Goal: Transaction & Acquisition: Purchase product/service

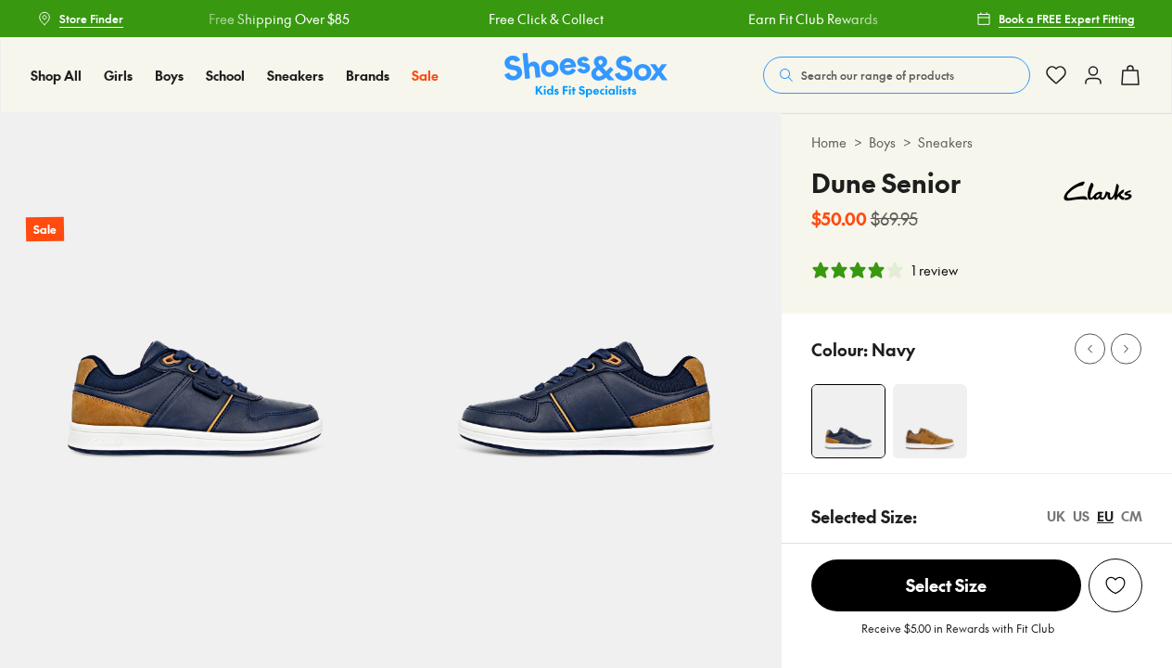
select select "*"
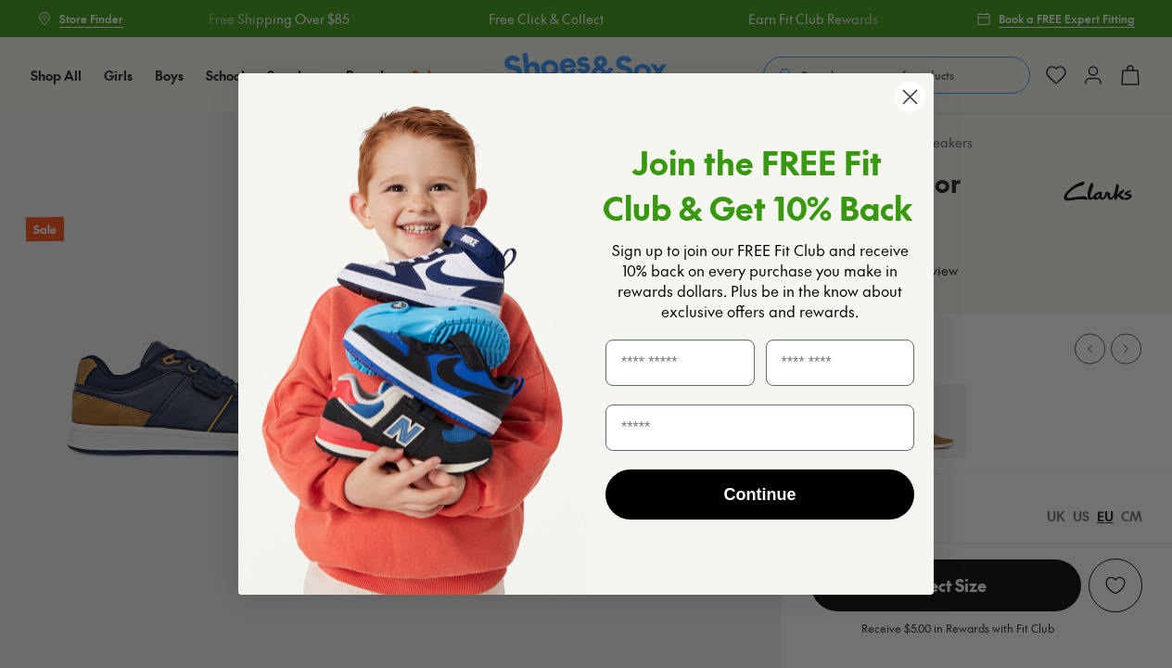
click at [911, 98] on circle "Close dialog" at bounding box center [910, 97] width 31 height 31
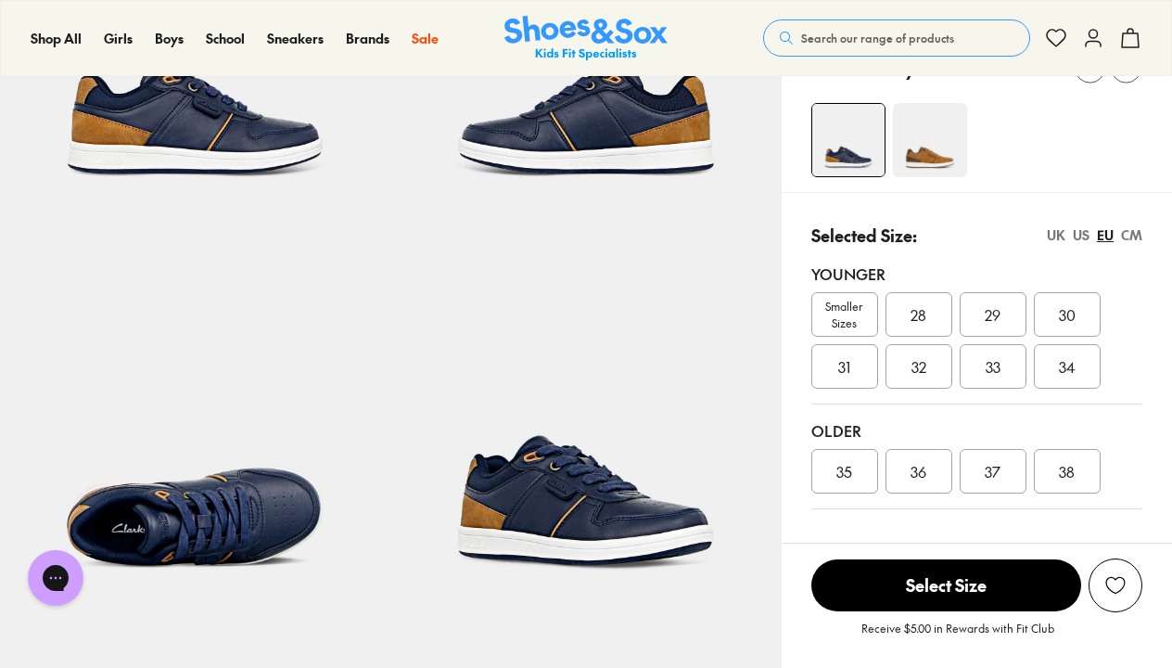
click at [1083, 232] on div "US" at bounding box center [1081, 234] width 17 height 19
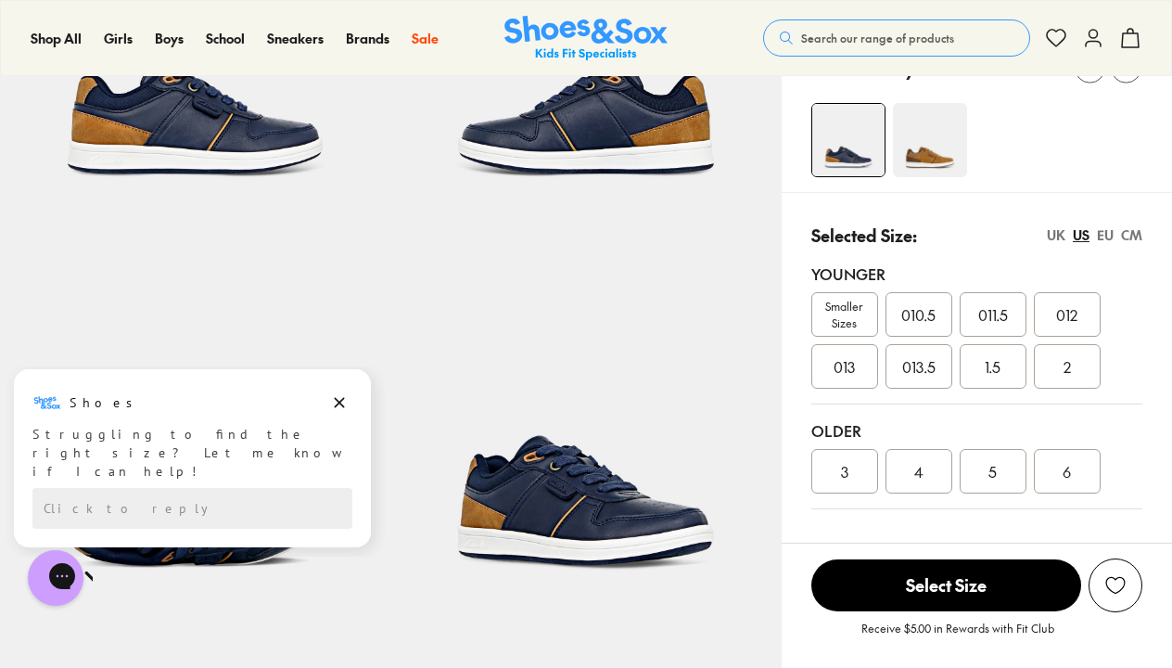
click at [1135, 235] on div "CM" at bounding box center [1131, 234] width 21 height 19
click at [1103, 235] on div "EU" at bounding box center [1105, 234] width 17 height 19
click at [905, 456] on div "36" at bounding box center [919, 471] width 67 height 45
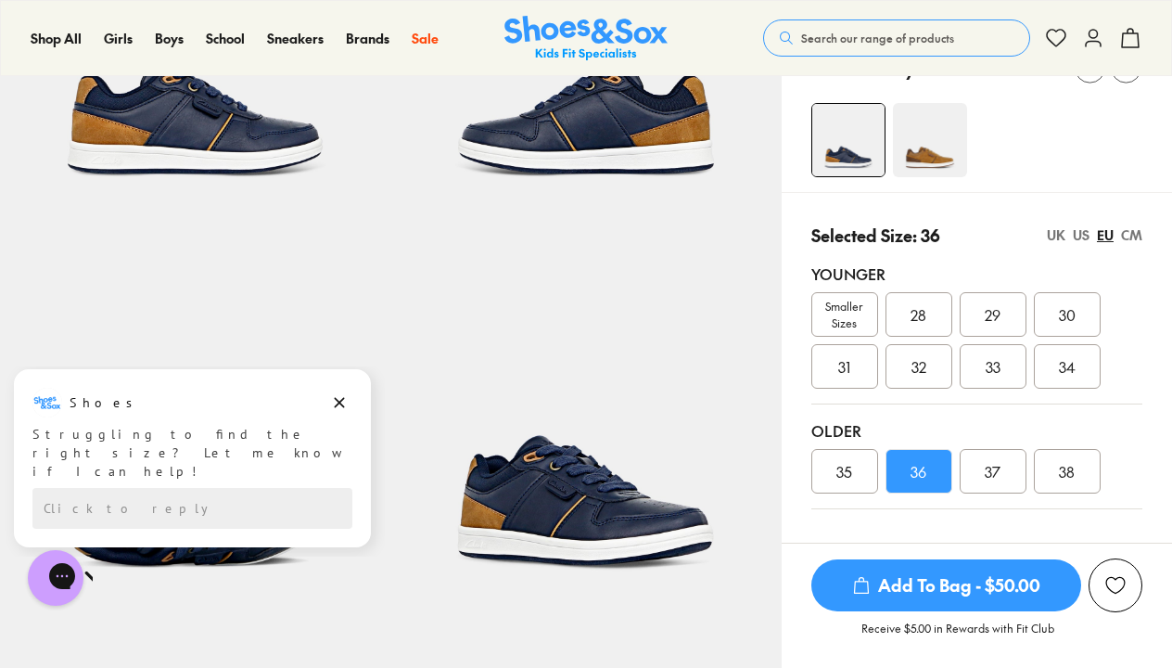
click at [889, 599] on span "Add To Bag - $50.00" at bounding box center [947, 585] width 270 height 52
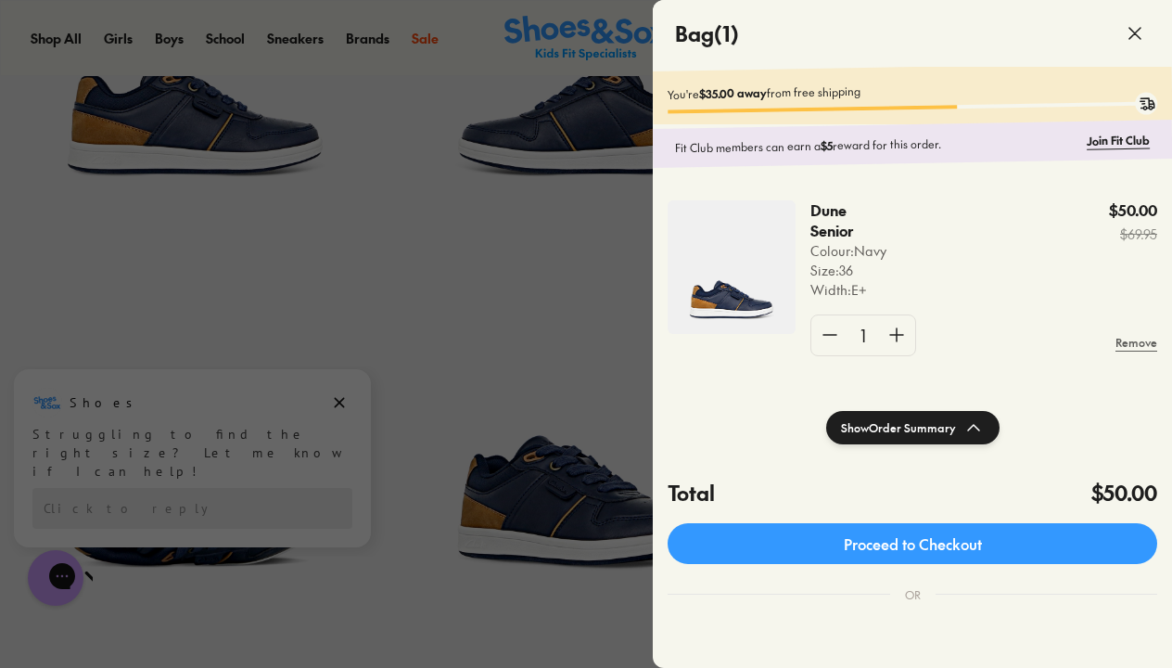
click at [1131, 40] on icon at bounding box center [1135, 33] width 22 height 22
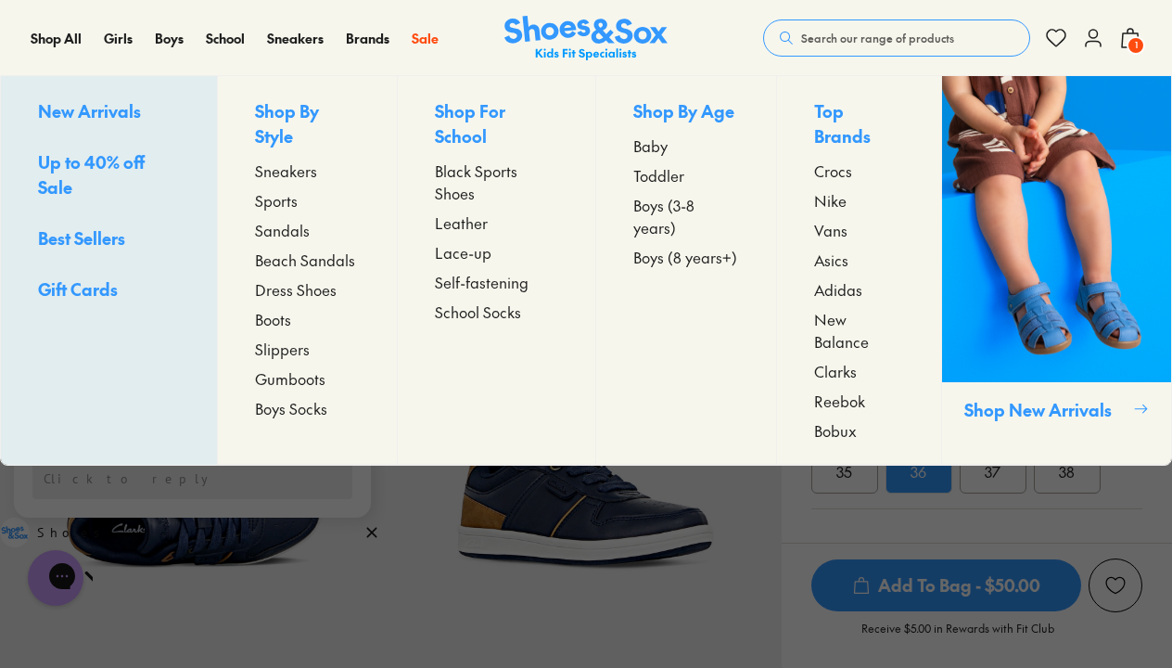
click at [290, 299] on span "Dress Shoes" at bounding box center [296, 289] width 82 height 22
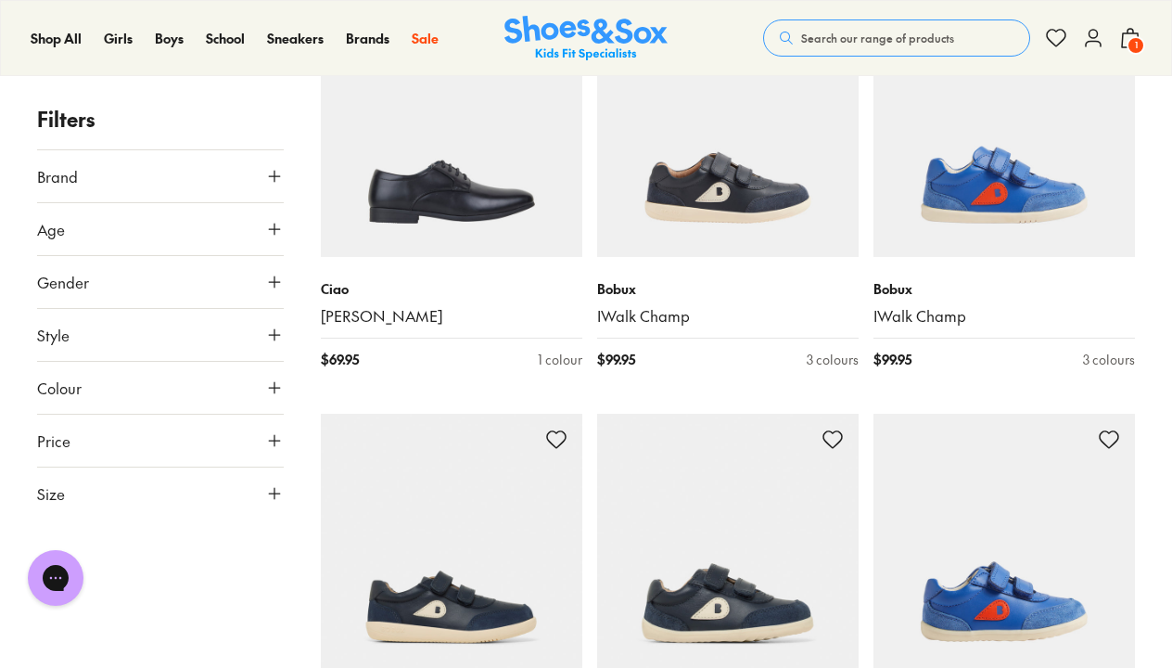
scroll to position [670, 0]
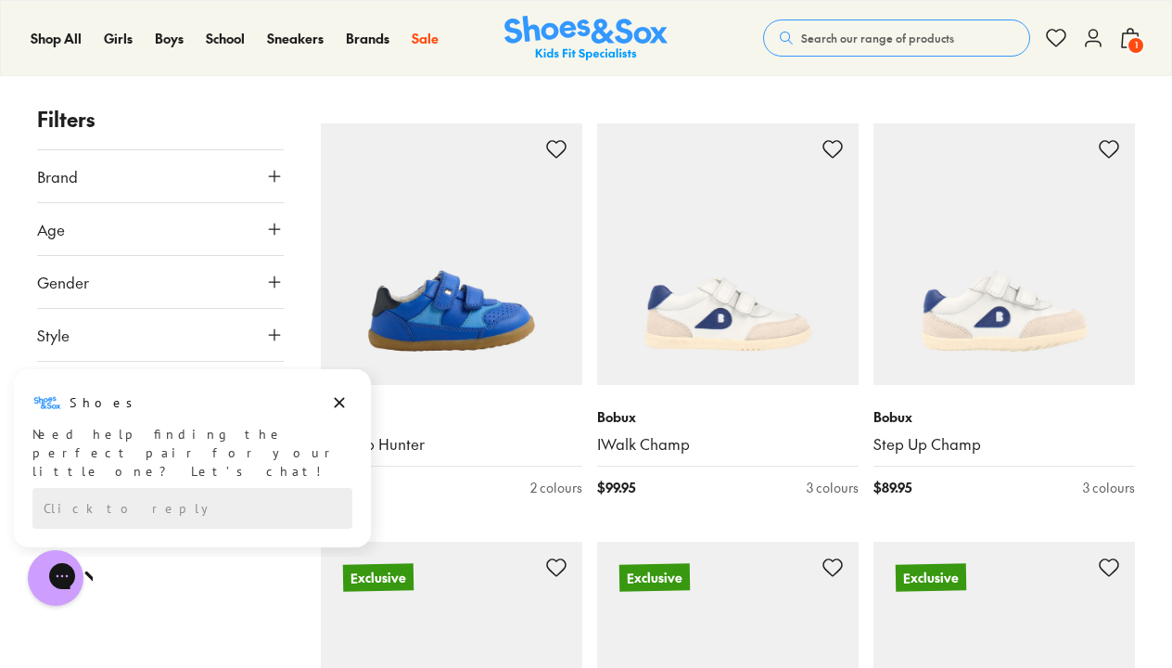
click at [1130, 47] on span "1" at bounding box center [1136, 45] width 19 height 19
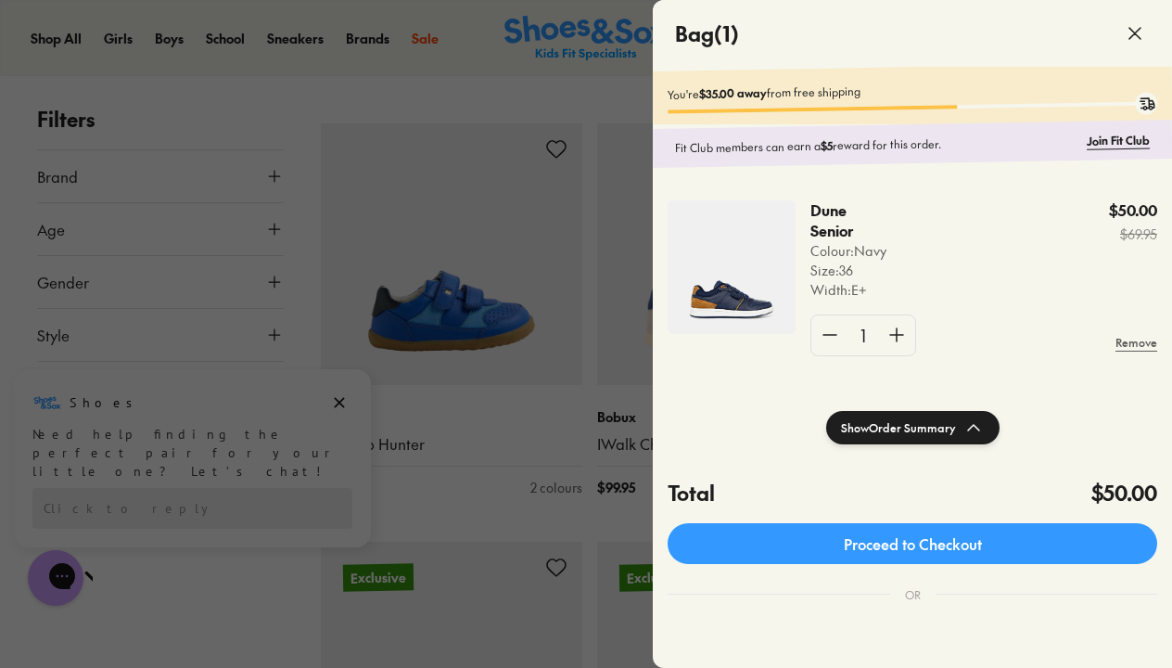
click at [160, 28] on div at bounding box center [586, 334] width 1172 height 668
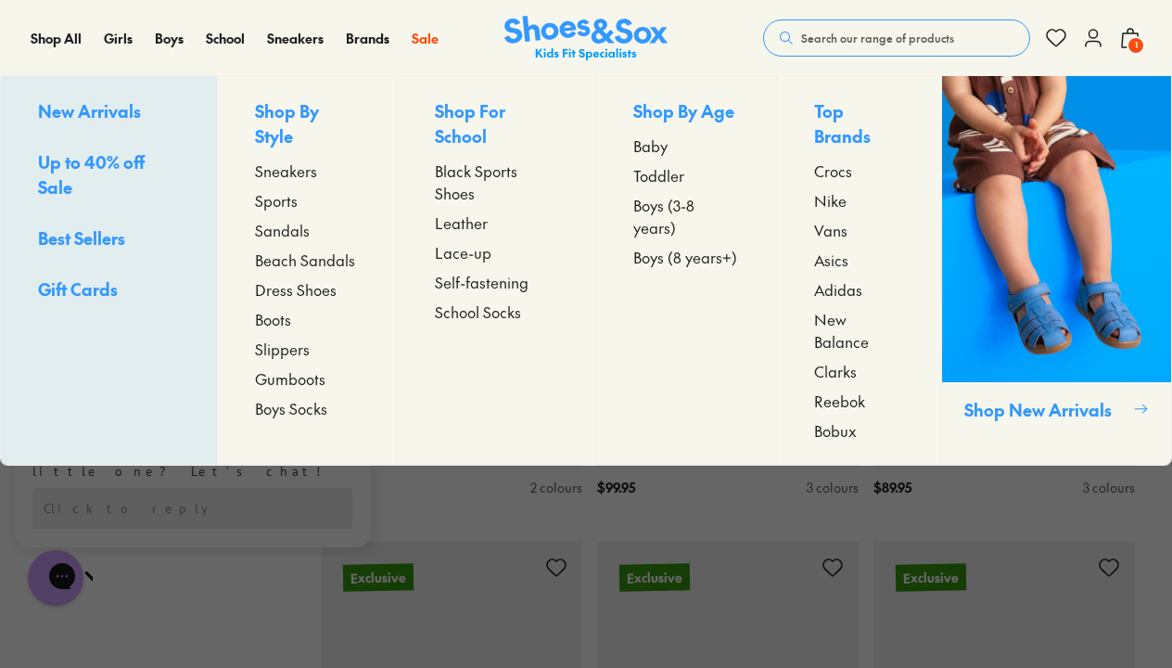
click at [637, 219] on span "Boys (3-8 years)" at bounding box center [686, 216] width 106 height 45
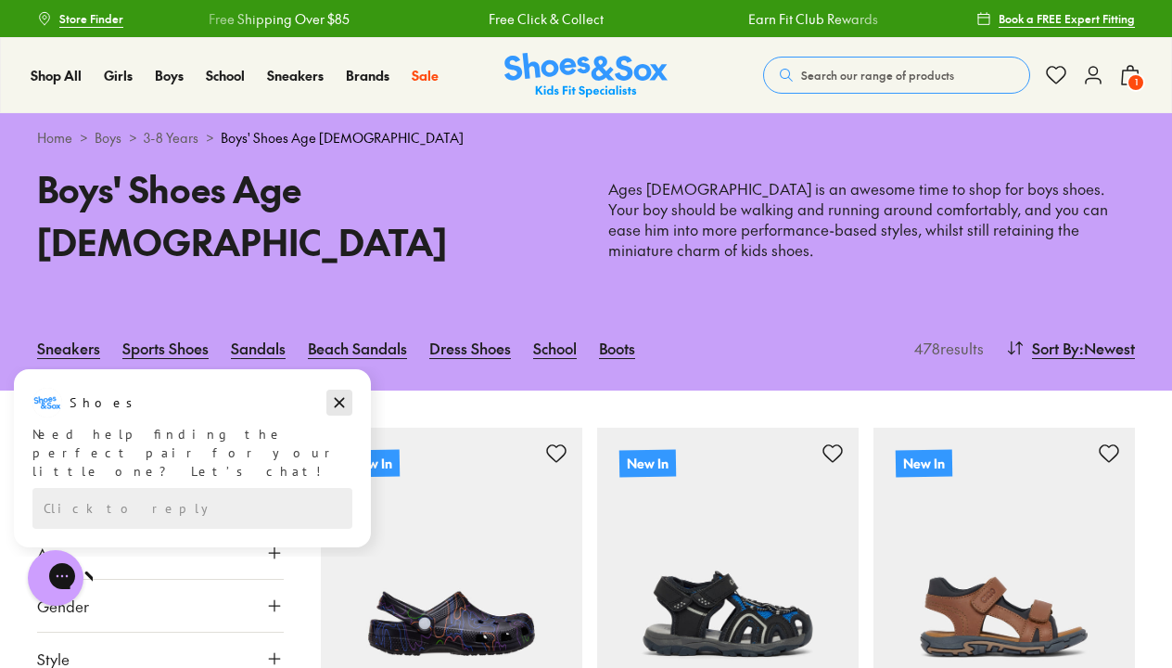
click at [341, 406] on icon "Dismiss campaign" at bounding box center [339, 402] width 19 height 22
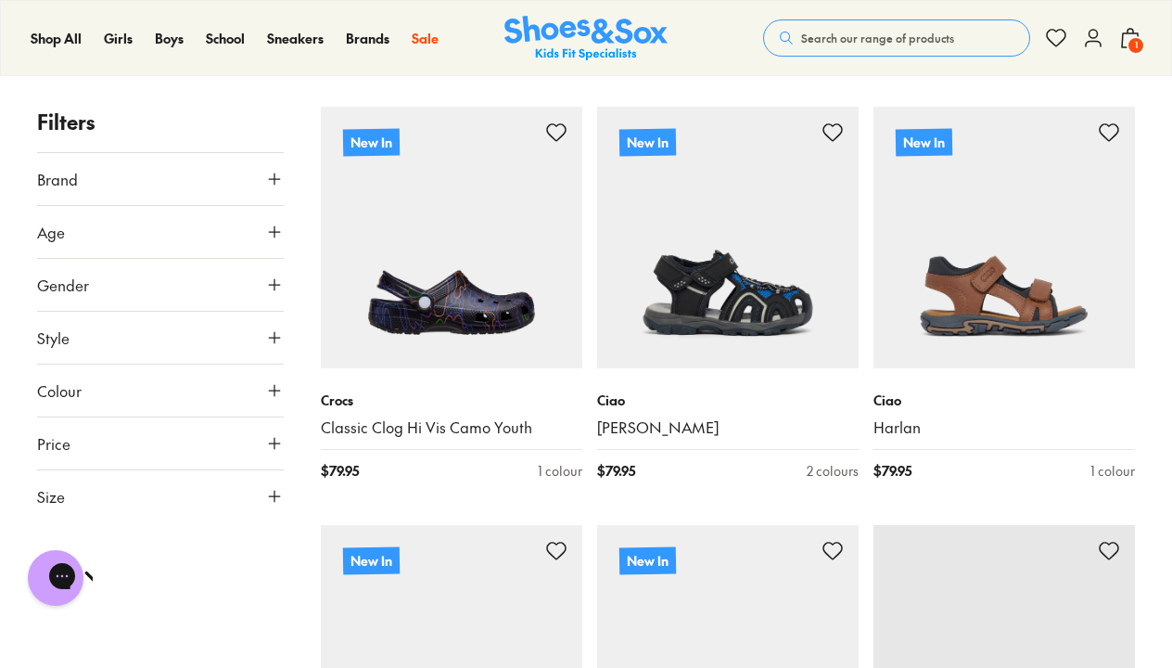
scroll to position [562, 0]
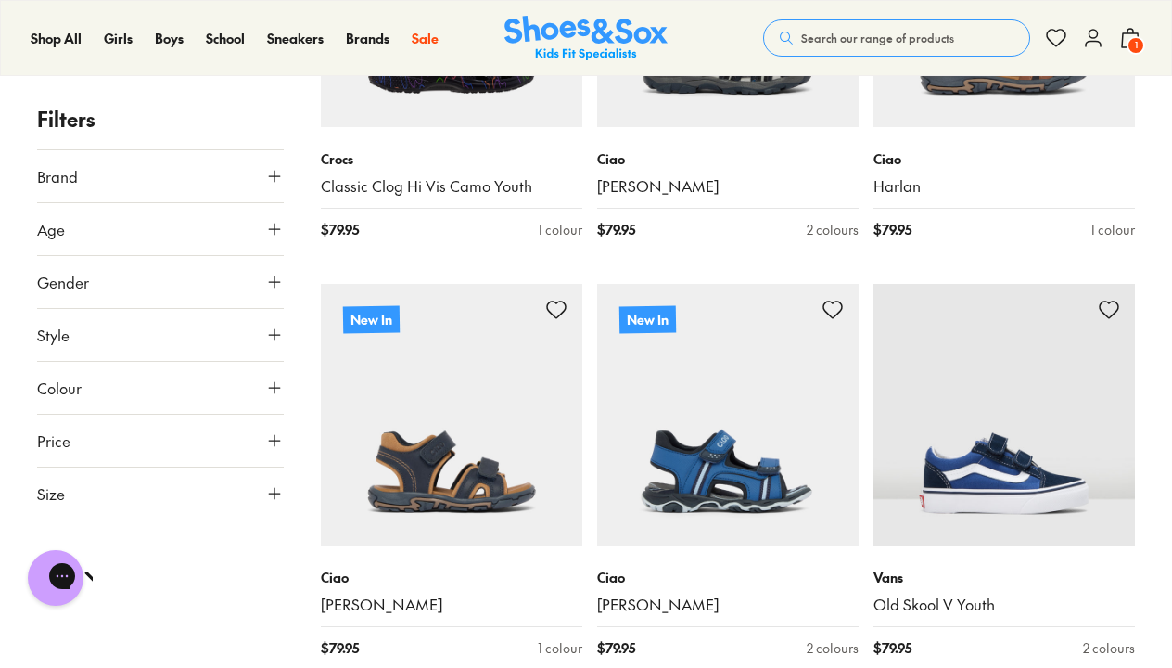
click at [271, 384] on icon at bounding box center [274, 387] width 19 height 19
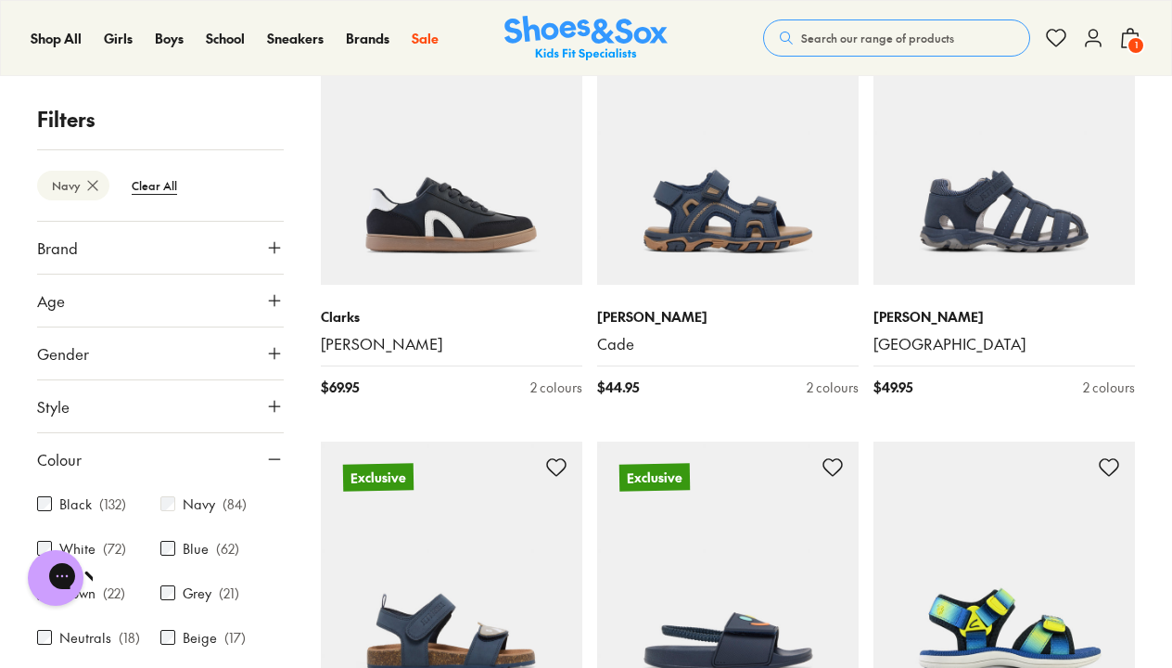
scroll to position [1653, 0]
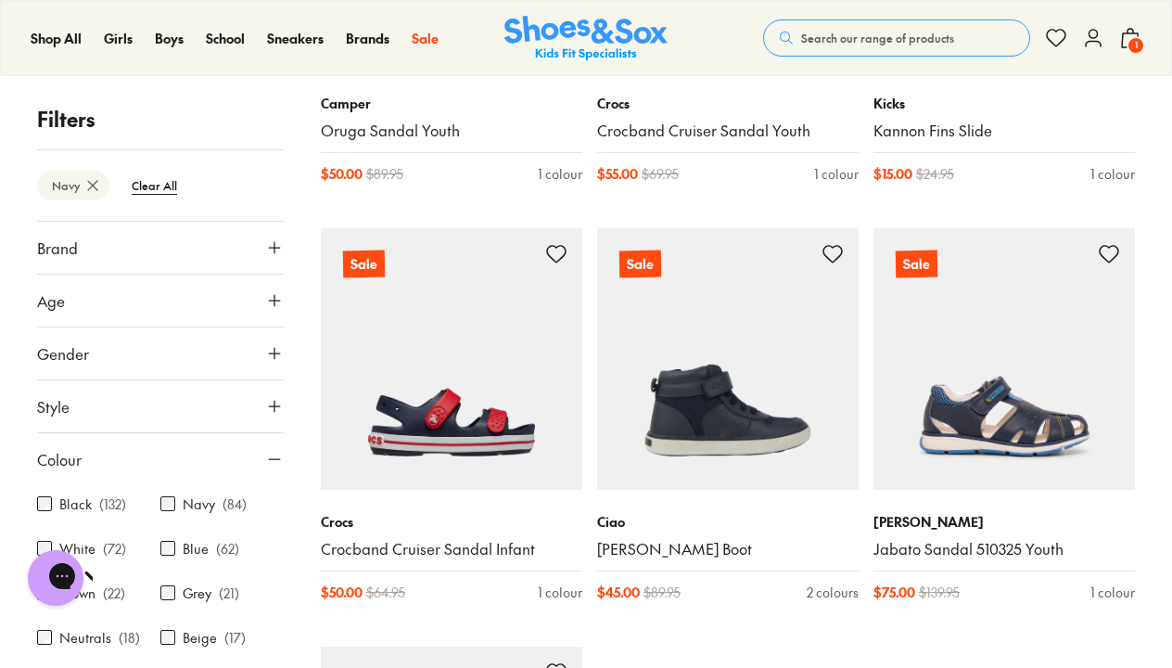
scroll to position [8594, 0]
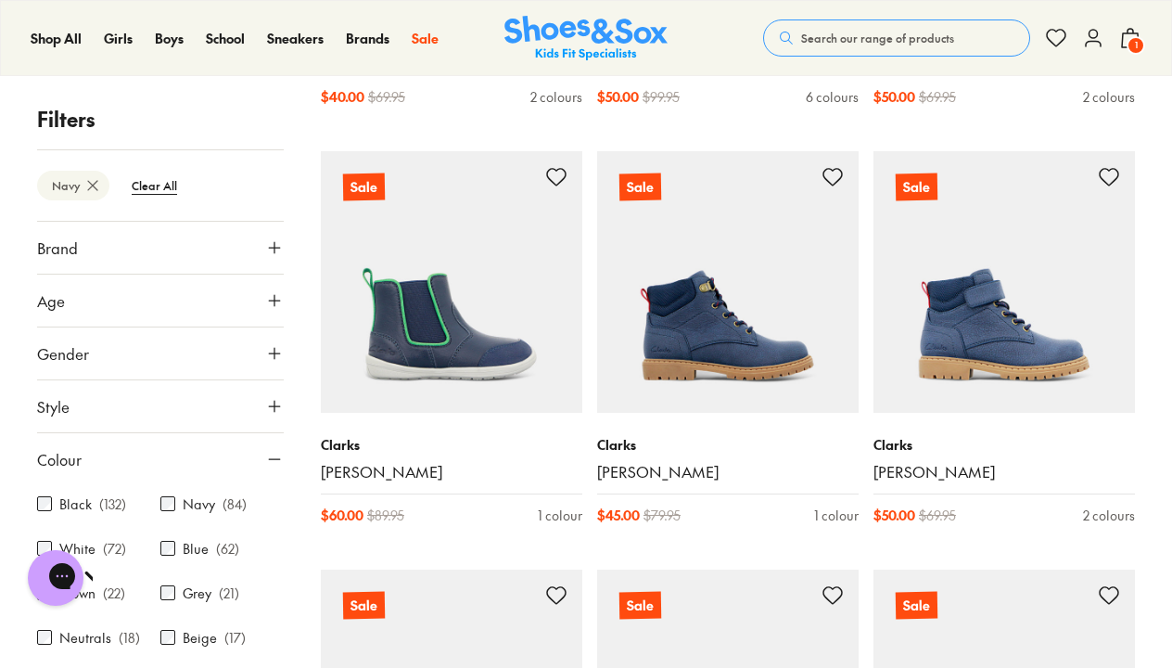
scroll to position [1191, 0]
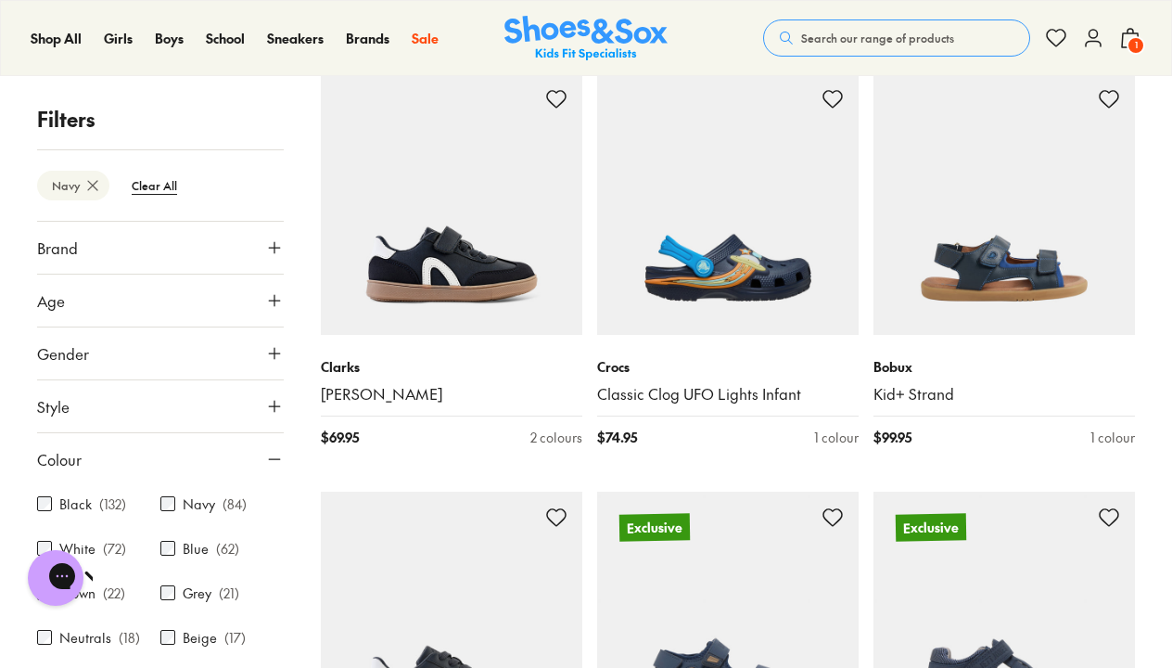
click at [1125, 30] on icon at bounding box center [1130, 38] width 22 height 22
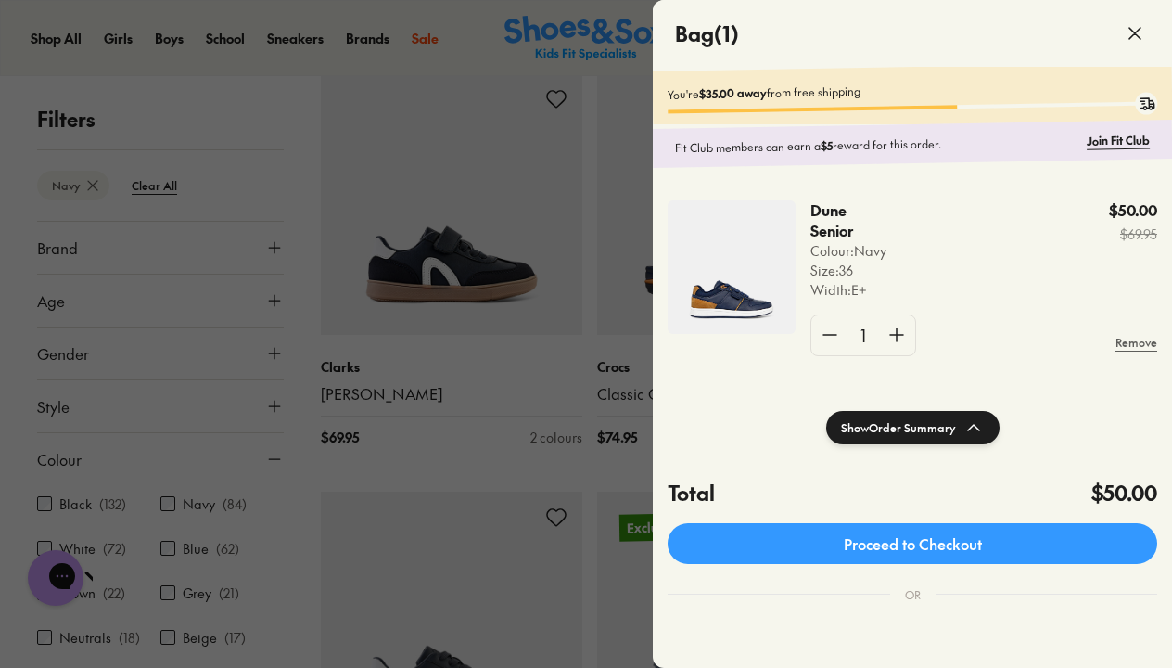
click at [697, 270] on img at bounding box center [732, 267] width 128 height 134
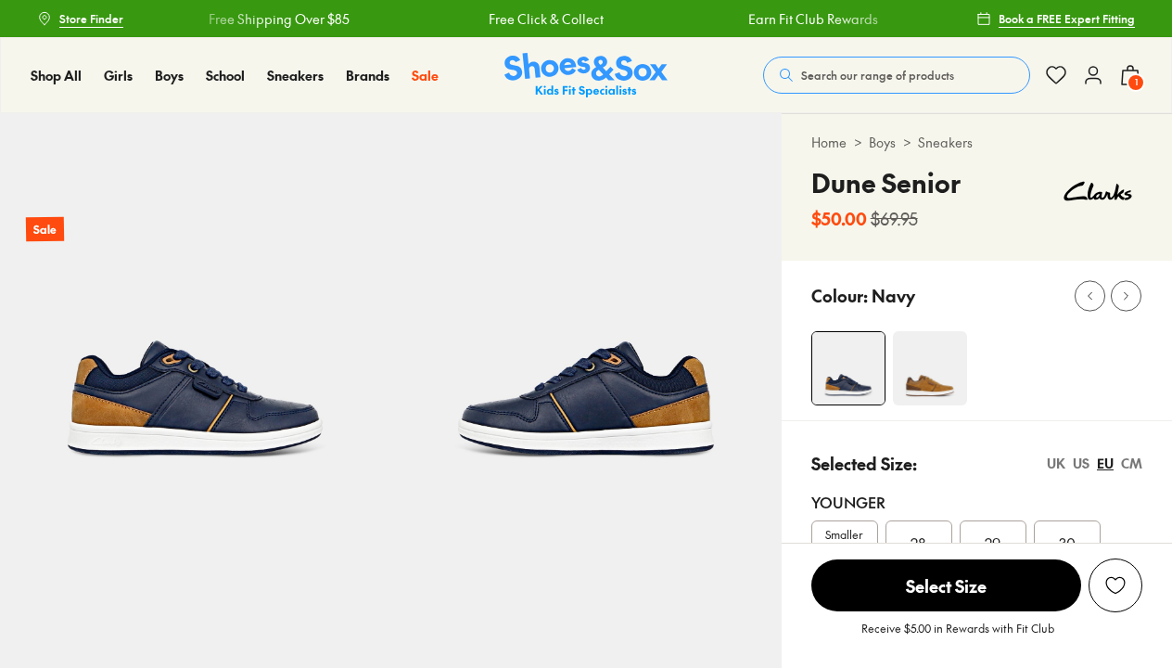
select select "*"
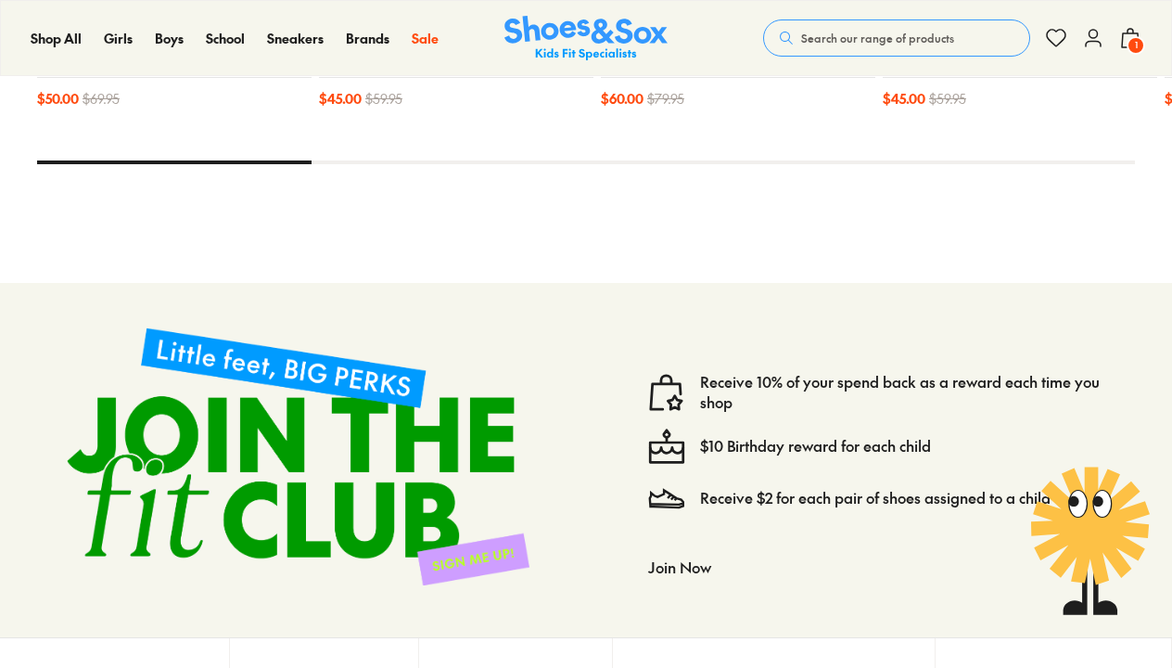
select select "*"
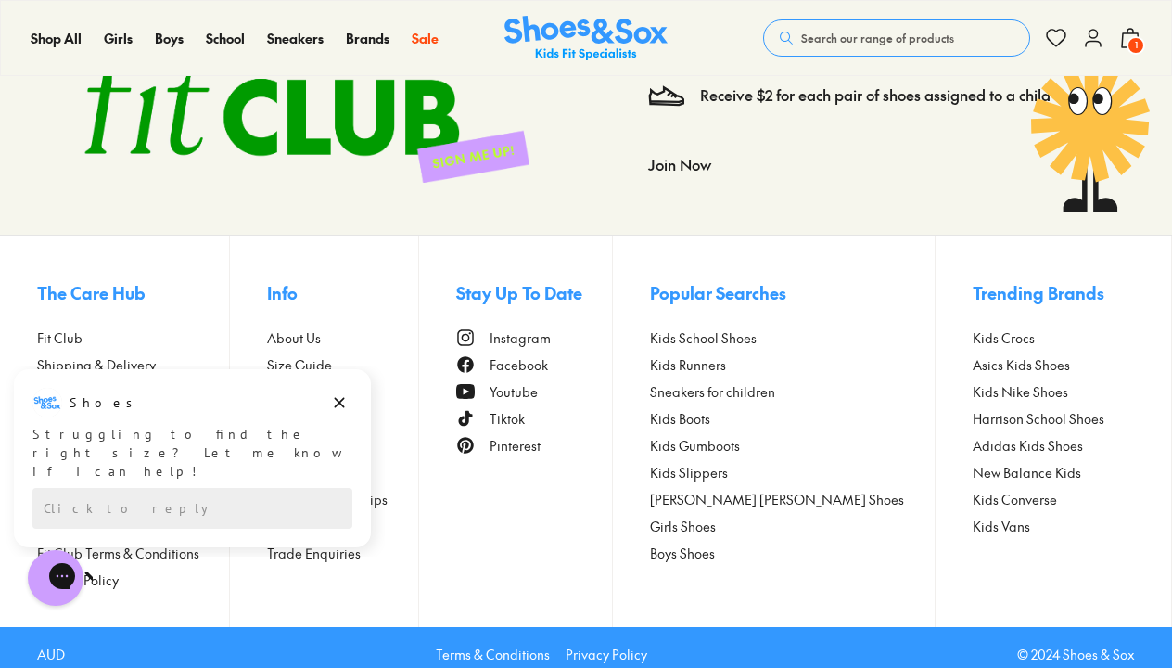
scroll to position [3362, 0]
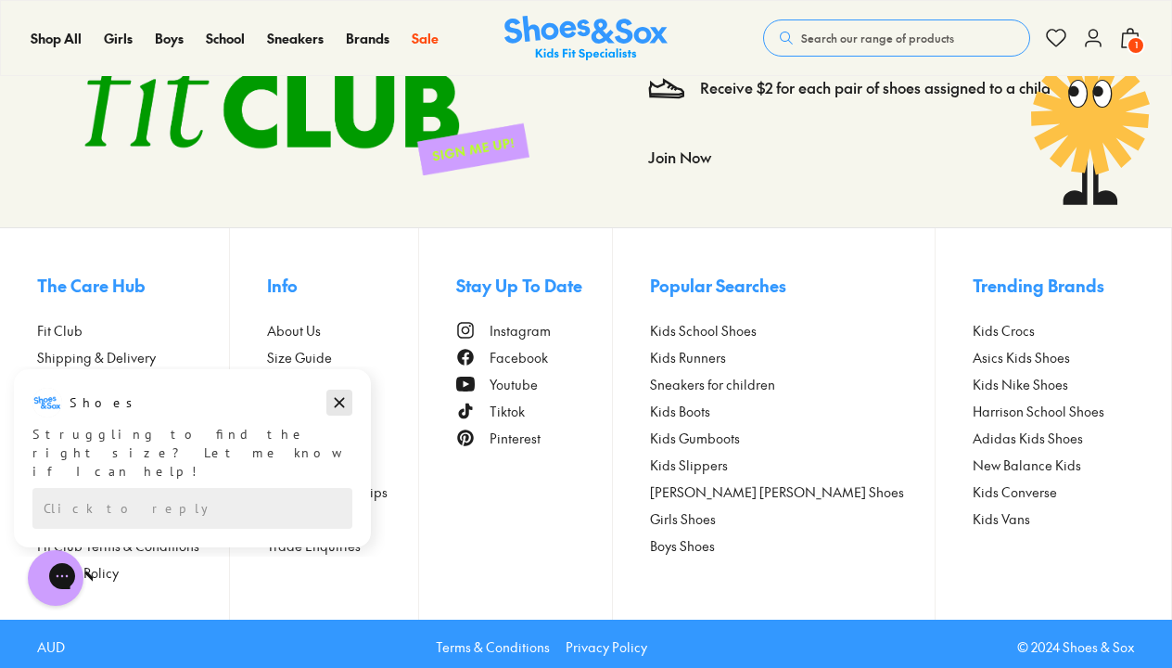
click at [341, 403] on icon "Dismiss campaign" at bounding box center [339, 402] width 19 height 22
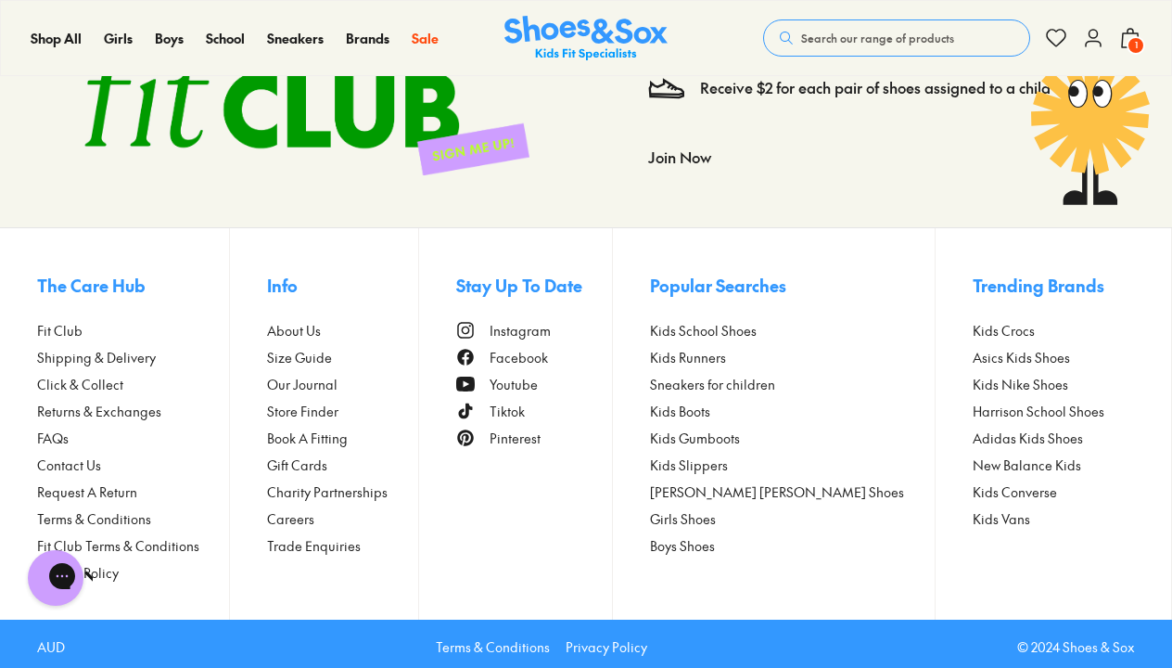
click at [75, 484] on span "Request A Return" at bounding box center [87, 491] width 100 height 19
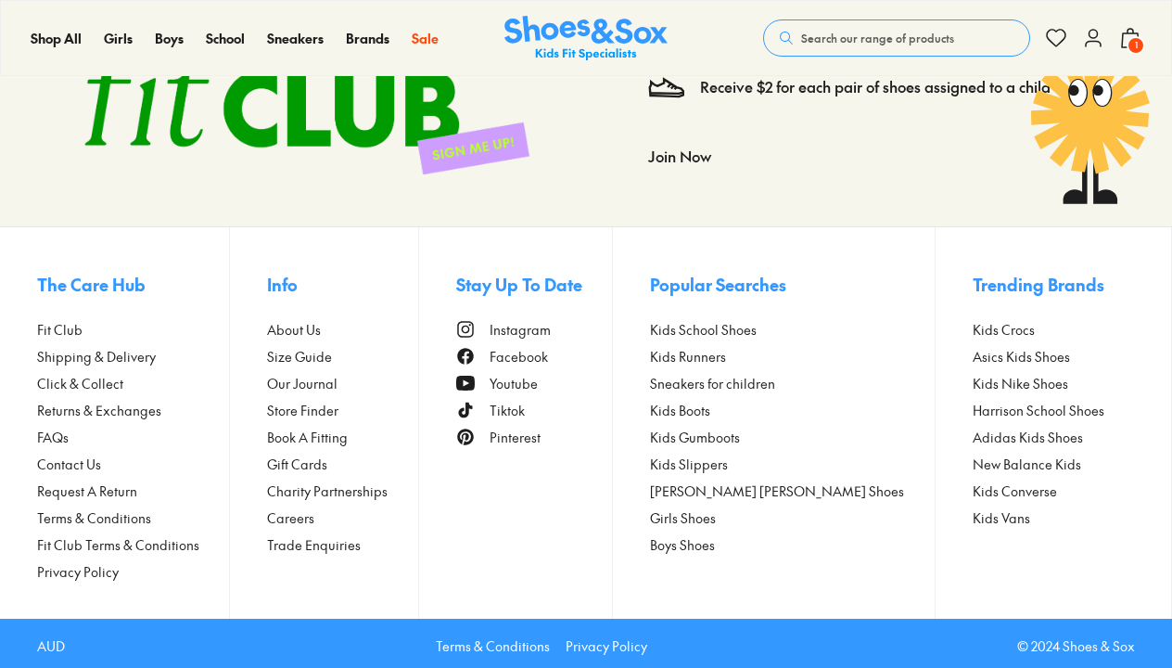
click at [75, 403] on span "Returns & Exchanges" at bounding box center [99, 410] width 124 height 19
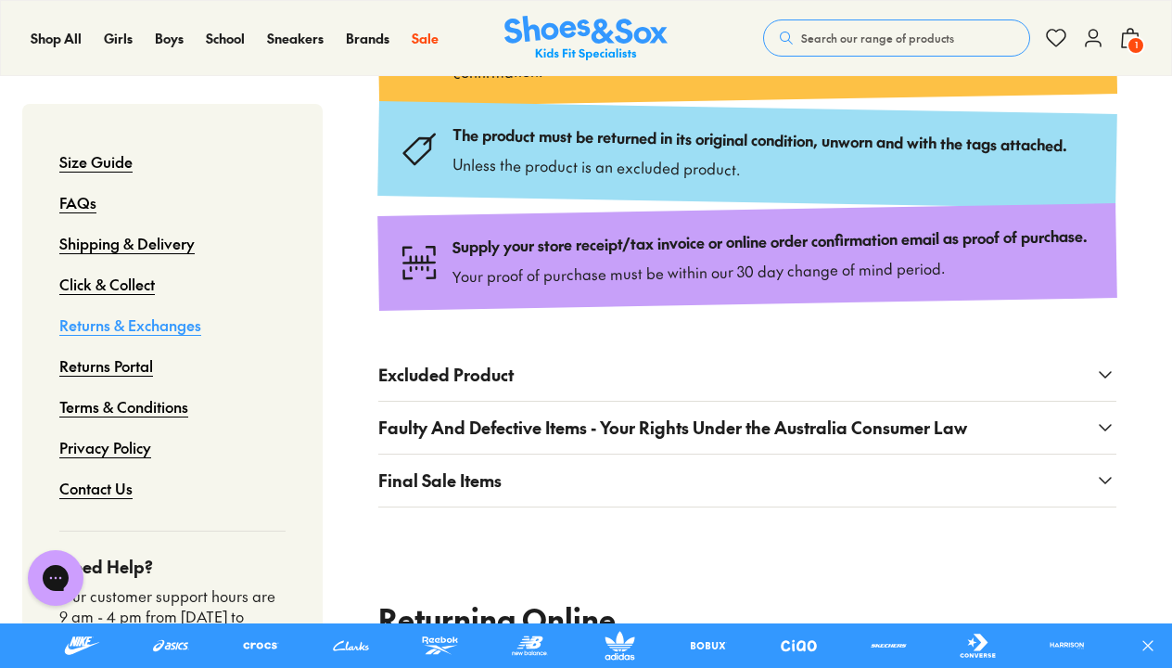
scroll to position [454, 0]
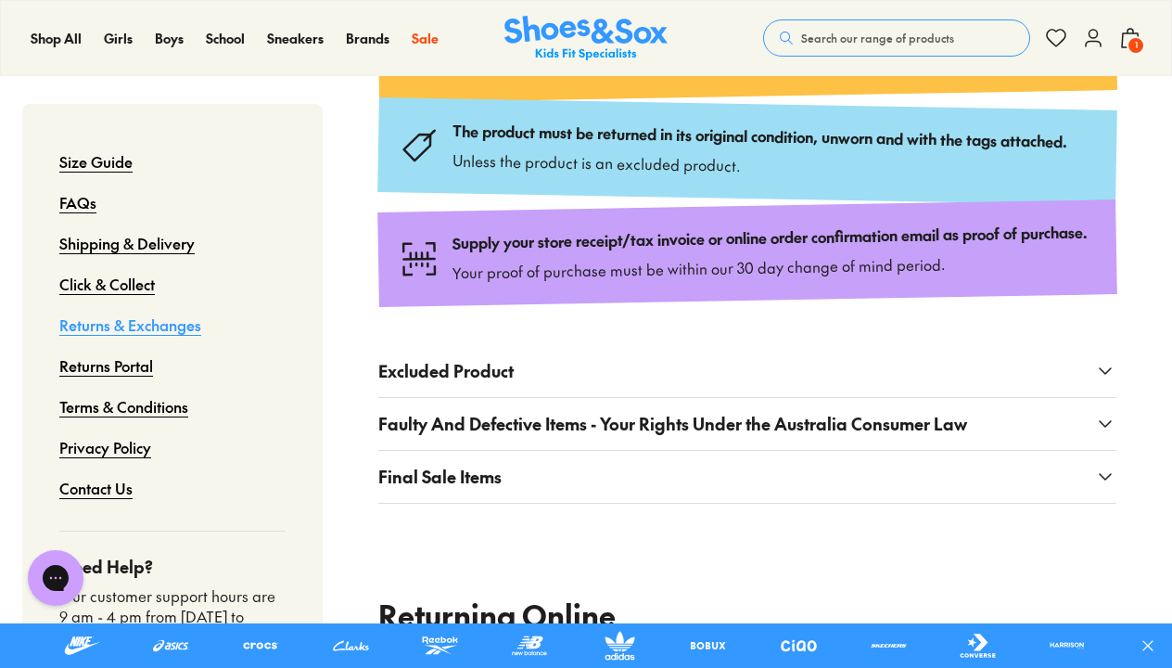
click at [1099, 382] on icon at bounding box center [1105, 371] width 22 height 22
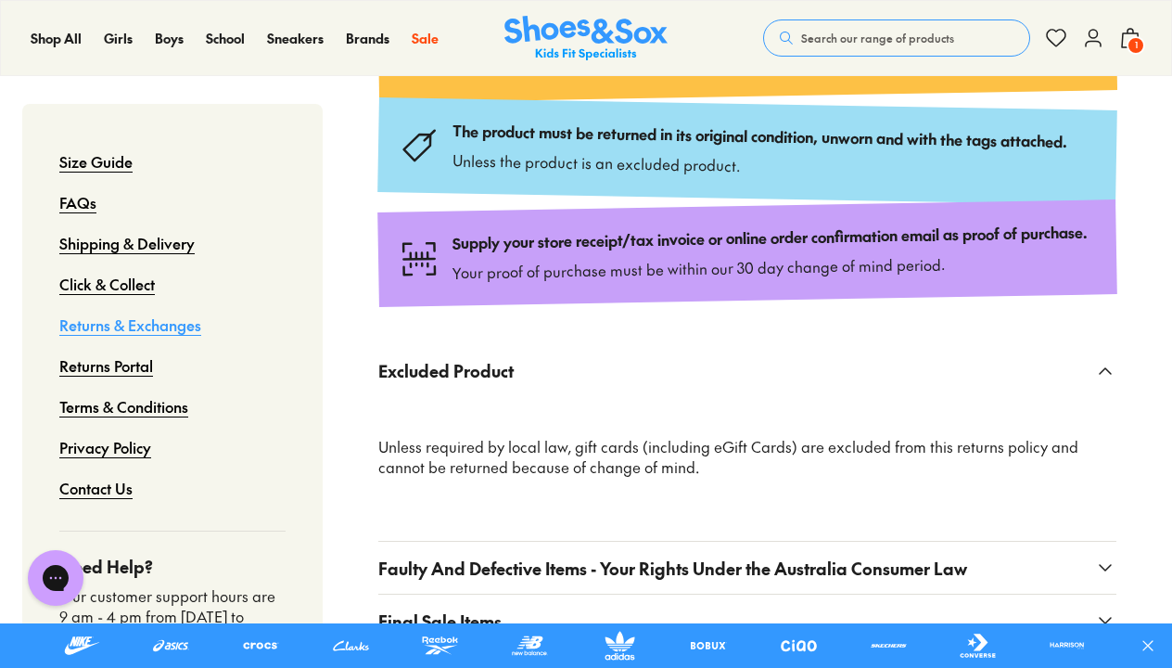
click at [1099, 382] on icon at bounding box center [1105, 371] width 22 height 22
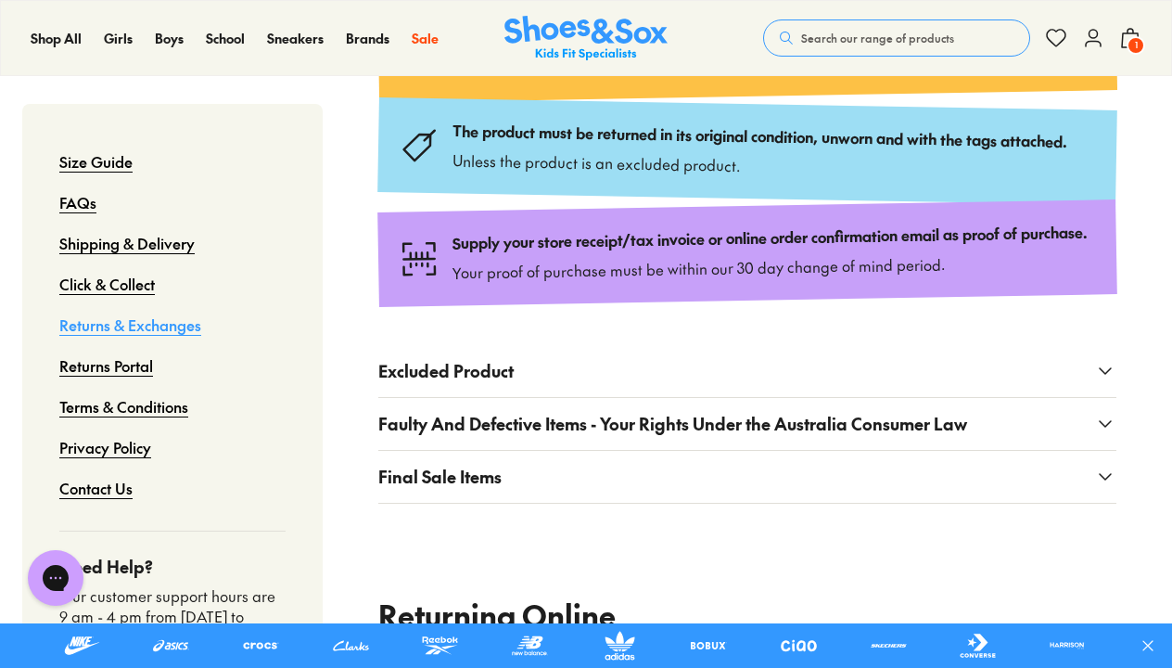
click at [1093, 499] on button "Final Sale Items" at bounding box center [747, 477] width 738 height 52
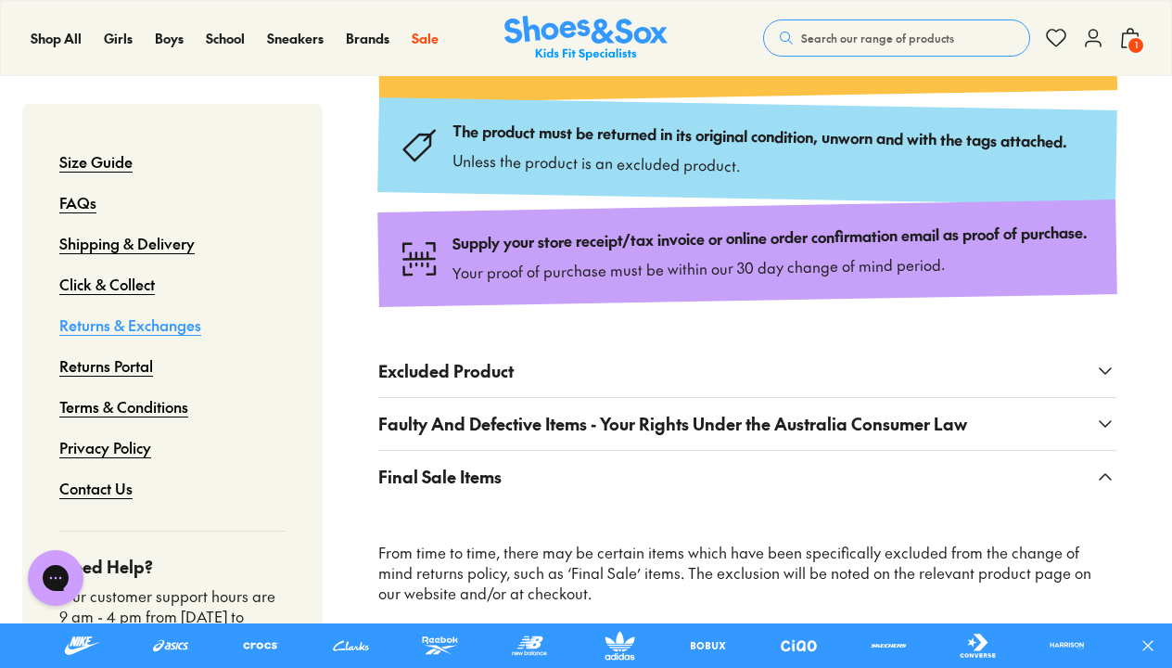
click at [1093, 499] on button "Final Sale Items" at bounding box center [747, 477] width 738 height 52
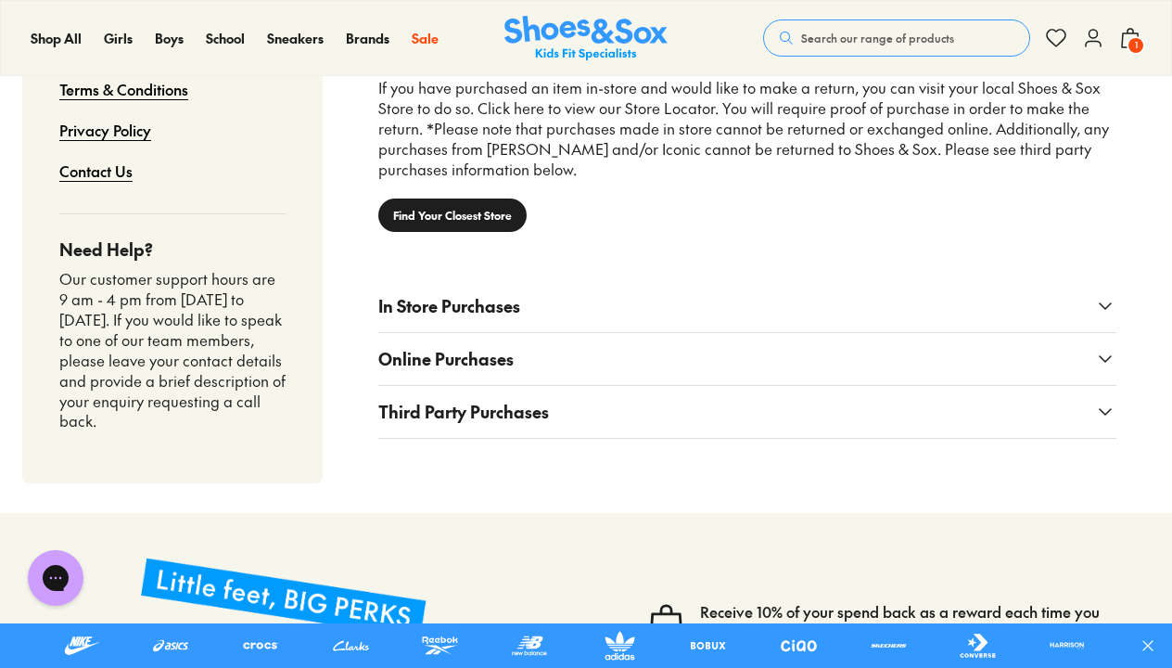
scroll to position [1572, 0]
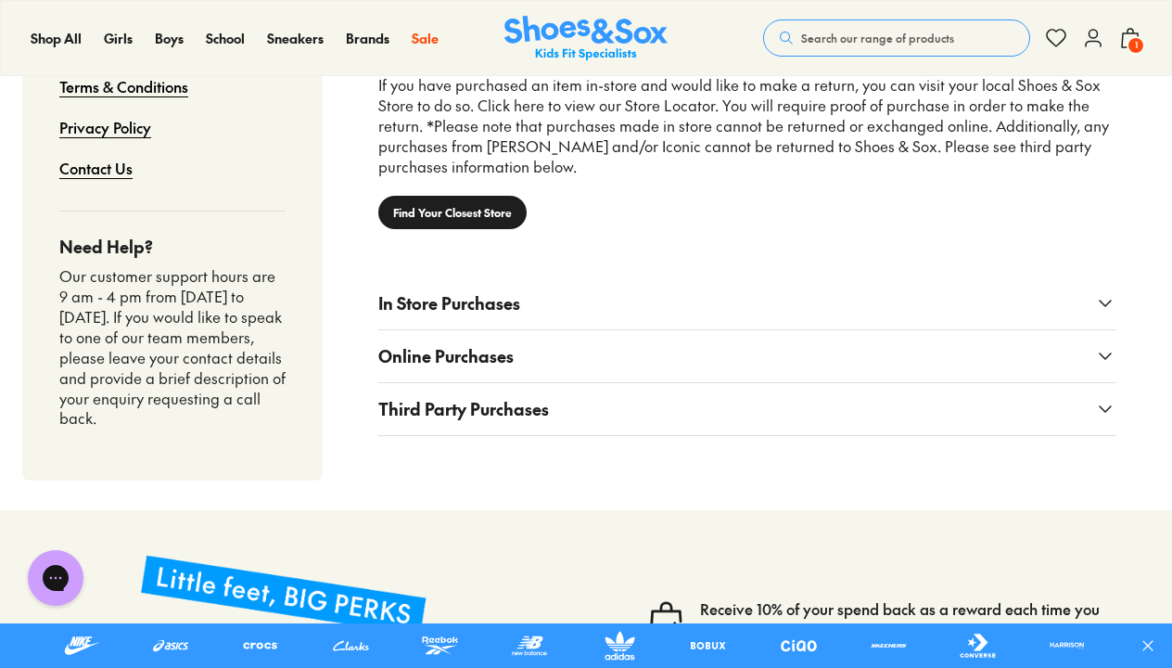
click at [1080, 367] on button "Online Purchases" at bounding box center [747, 356] width 738 height 52
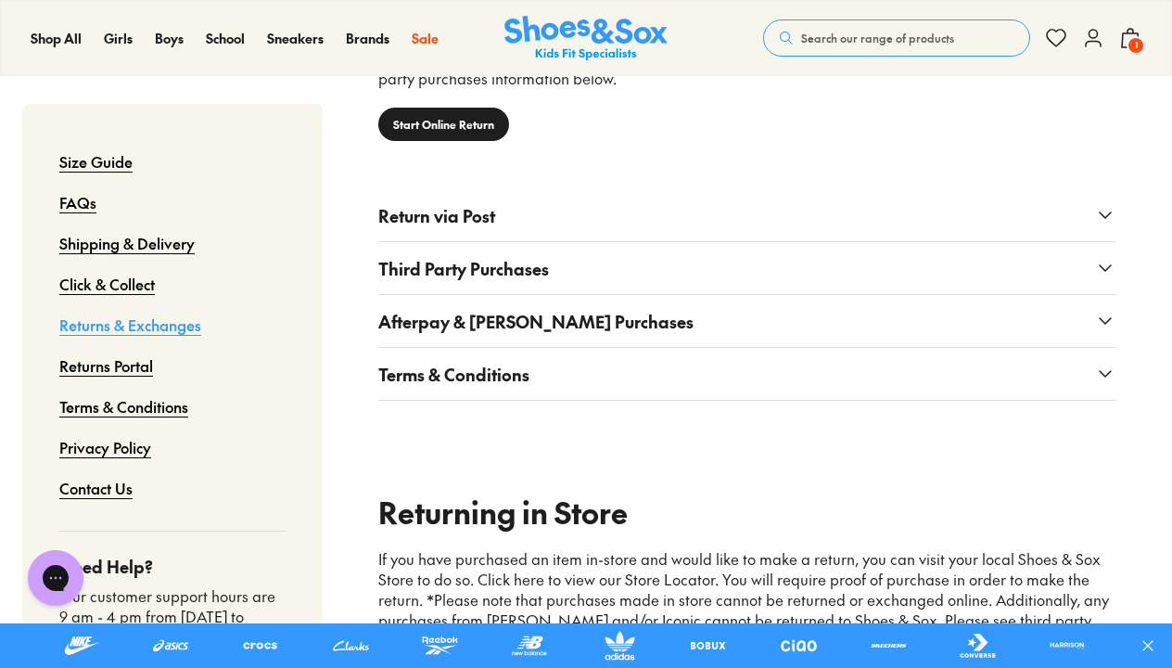
scroll to position [1093, 0]
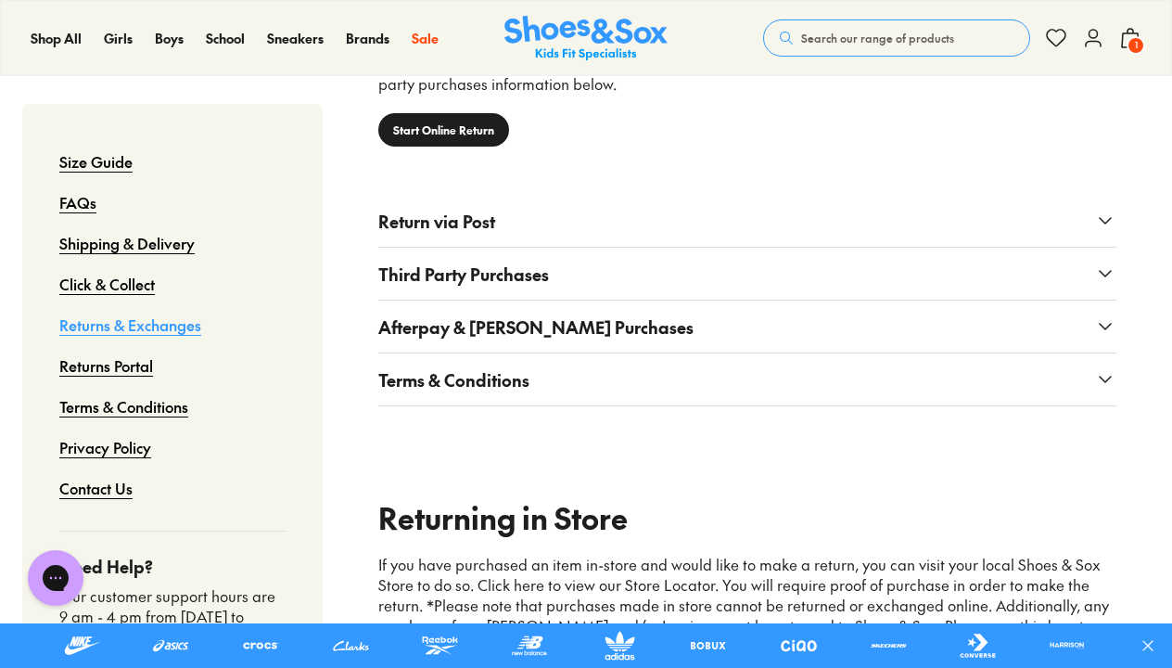
click at [927, 227] on button "Return via Post" at bounding box center [747, 221] width 738 height 52
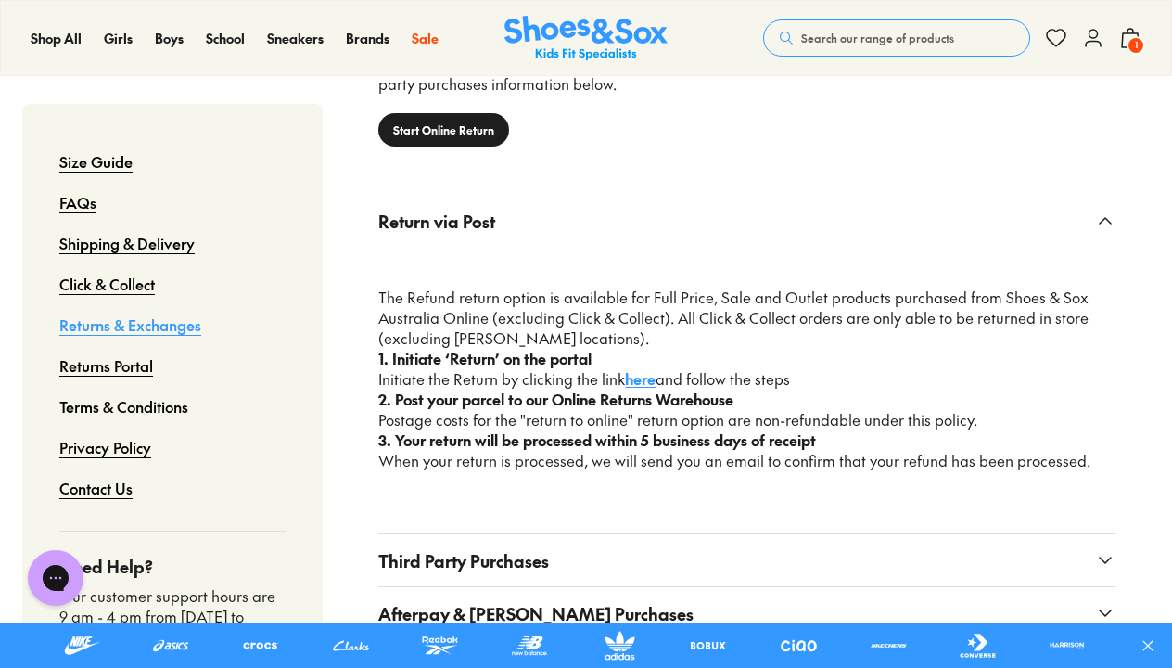
click at [644, 389] on link "here" at bounding box center [640, 378] width 31 height 20
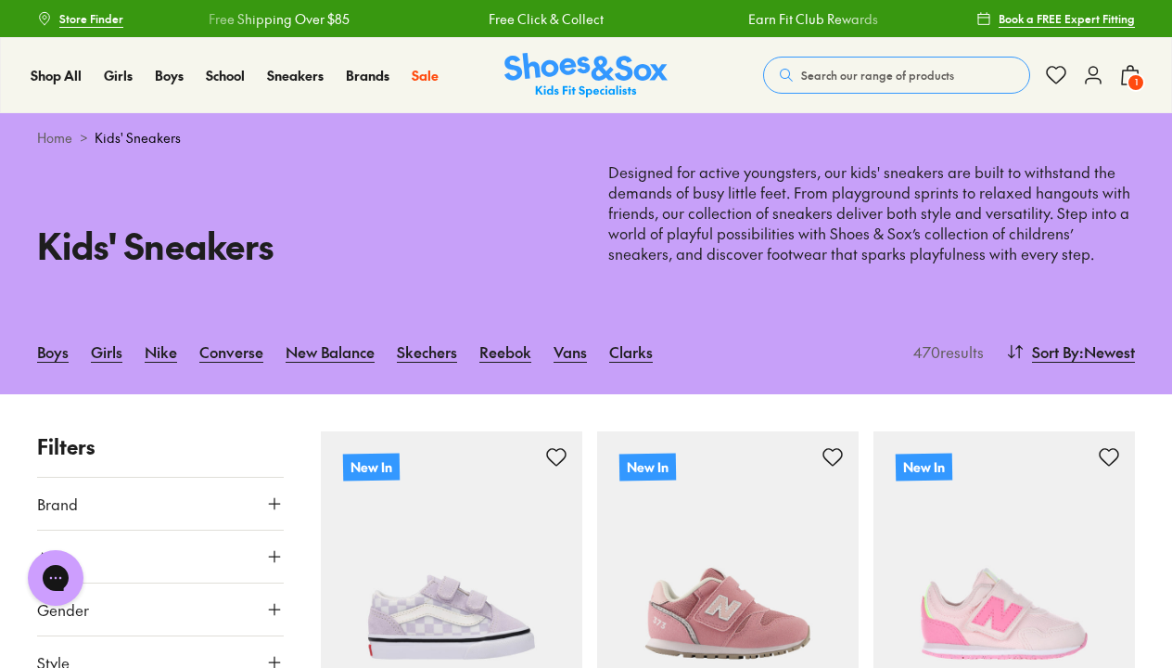
click at [1132, 78] on span "1" at bounding box center [1136, 82] width 19 height 19
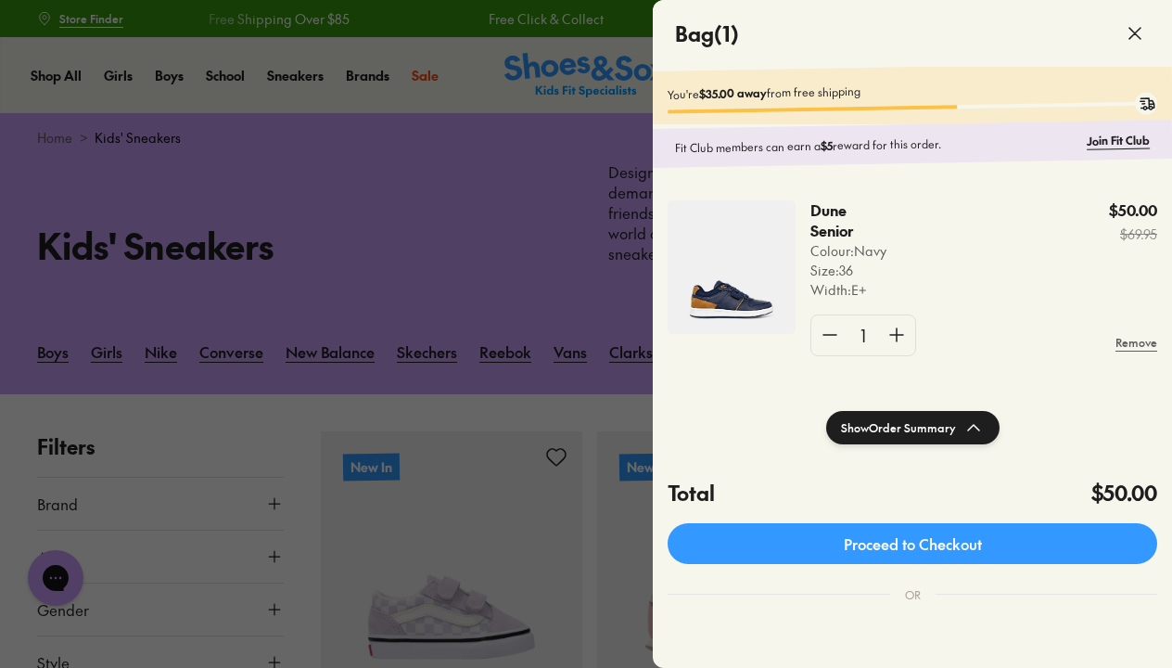
click at [825, 217] on p "Dune Senior" at bounding box center [844, 220] width 66 height 41
click at [757, 276] on img at bounding box center [732, 267] width 128 height 134
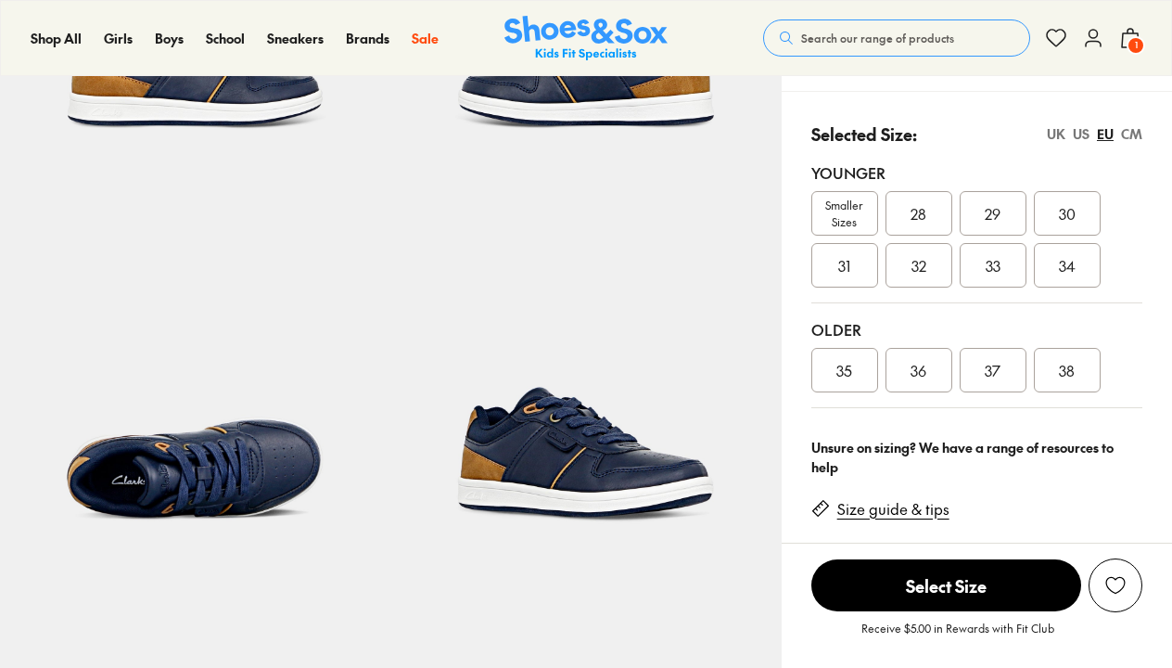
select select "*"
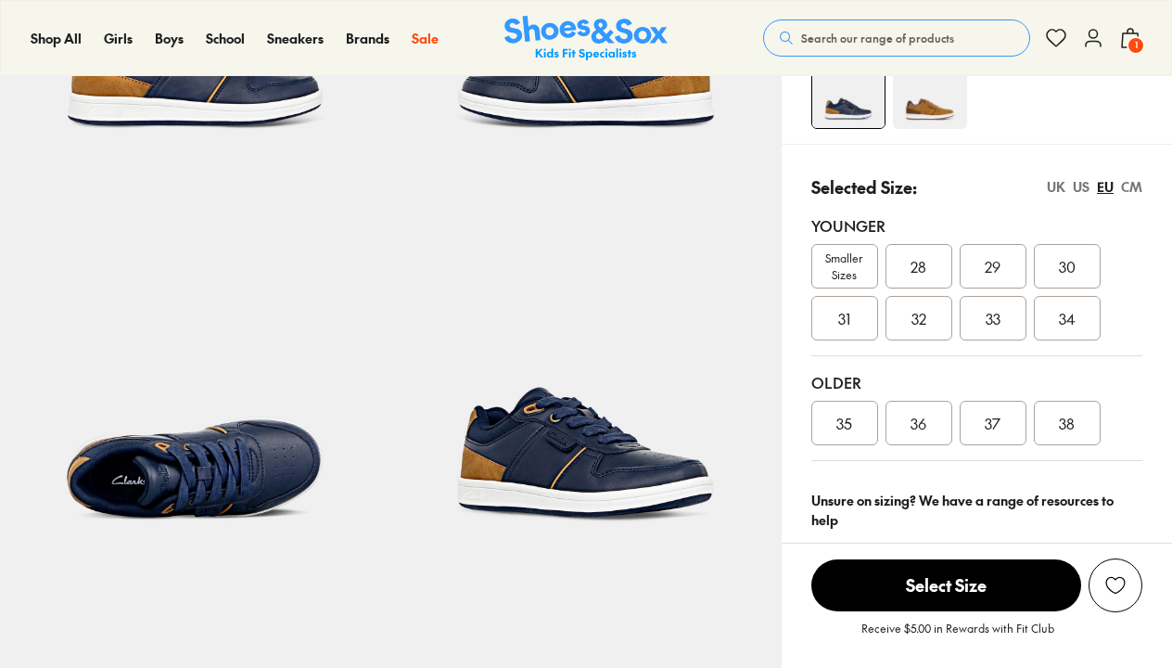
click at [1059, 130] on div "Colour: Navy" at bounding box center [977, 64] width 390 height 160
click at [1057, 189] on div "UK" at bounding box center [1056, 186] width 19 height 19
click at [1076, 185] on div "US" at bounding box center [1081, 186] width 17 height 19
click at [1127, 187] on div "CM" at bounding box center [1131, 186] width 21 height 19
click at [981, 425] on div "23" at bounding box center [993, 423] width 67 height 45
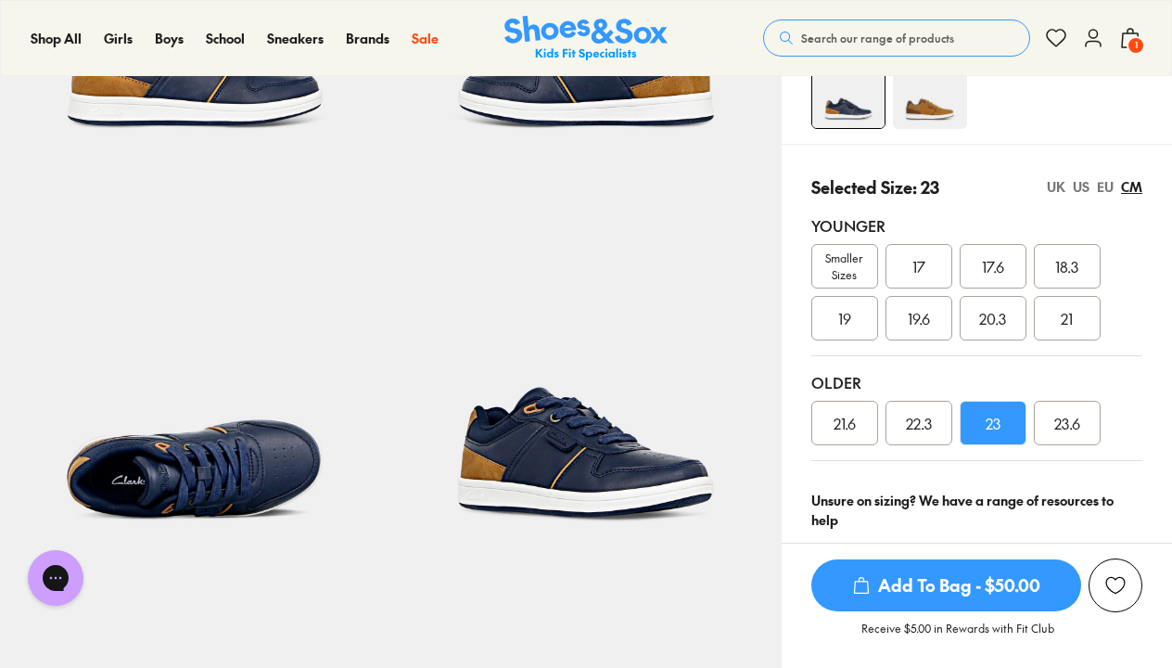
click at [1078, 188] on div "US" at bounding box center [1081, 186] width 17 height 19
click at [927, 595] on span "Add To Bag - $50.00" at bounding box center [947, 585] width 270 height 52
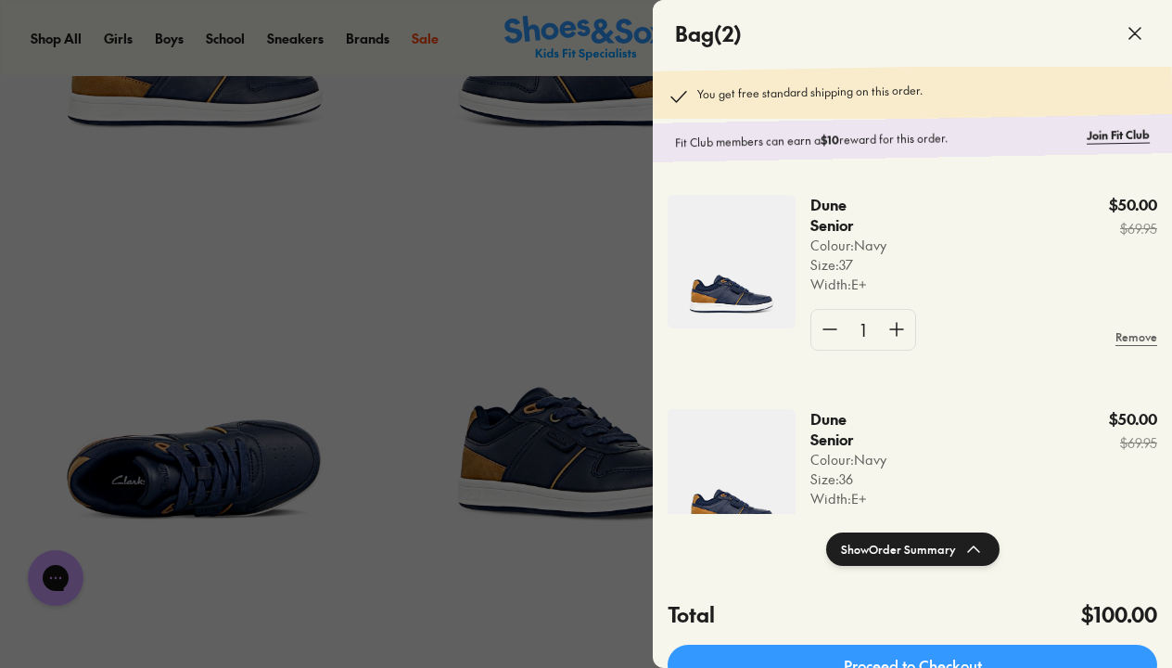
click at [606, 224] on div at bounding box center [586, 334] width 1172 height 668
